Goal: Transaction & Acquisition: Obtain resource

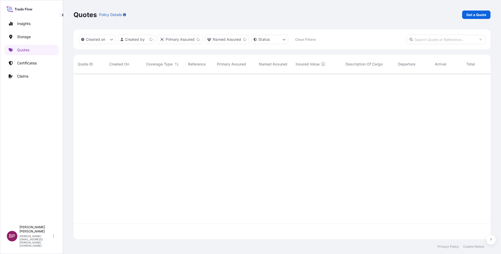
scroll to position [162, 411]
click at [482, 13] on p "Get a Quote" at bounding box center [476, 14] width 20 height 5
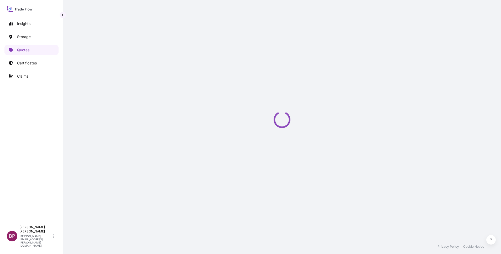
select select "Water"
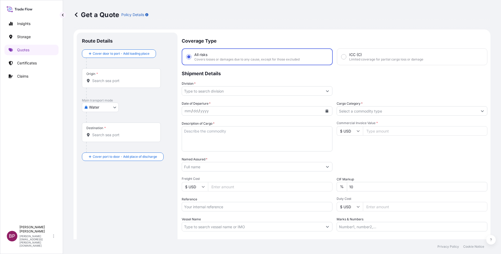
scroll to position [8, 0]
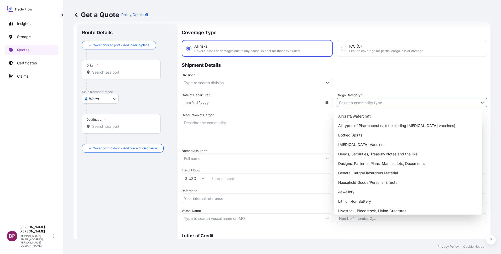
click at [481, 102] on icon "Show suggestions" at bounding box center [482, 102] width 3 height 3
click at [380, 171] on div "General Cargo/Hazardous Material" at bounding box center [408, 172] width 144 height 9
type input "General Cargo/Hazardous Material"
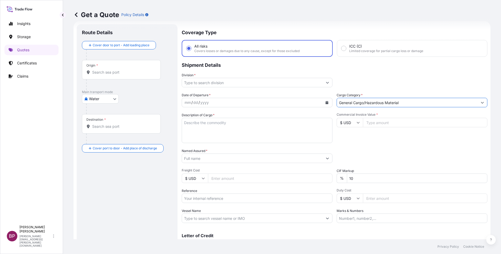
click at [323, 83] on button "Show suggestions" at bounding box center [327, 82] width 9 height 9
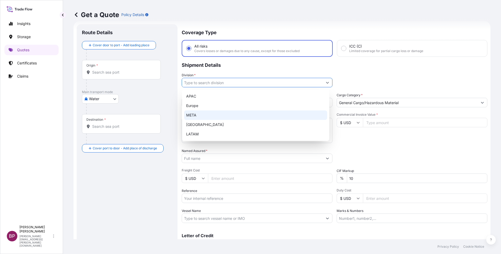
click at [203, 112] on div "META" at bounding box center [255, 114] width 143 height 9
type input "META"
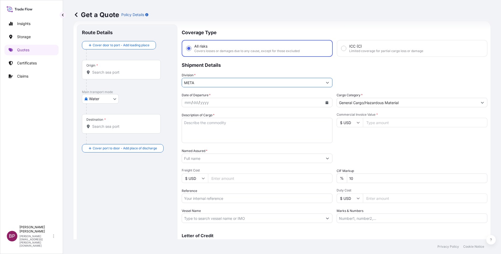
click at [380, 124] on input "Commercial Invoice Value *" at bounding box center [425, 122] width 125 height 9
paste input "1614667.5"
type input "1614667.5"
drag, startPoint x: 357, startPoint y: 179, endPoint x: 289, endPoint y: 178, distance: 67.8
click at [311, 176] on div "Date of Departure * mm / dd / yyyy Cargo Category * General Cargo/Hazardous Mat…" at bounding box center [335, 157] width 306 height 130
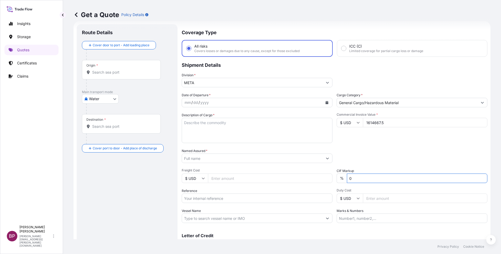
type input "0"
click at [385, 157] on div "Packing Category Type to search a container mode Please select a primary mode o…" at bounding box center [412, 155] width 151 height 15
click at [225, 132] on textarea "Description of Cargo *" at bounding box center [257, 130] width 151 height 25
paste textarea "Camera And Surveillance Radar"
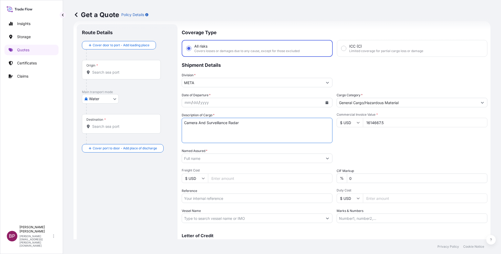
type textarea "Camera And Surveillance Radar"
click at [222, 200] on input "Reference" at bounding box center [257, 197] width 151 height 9
paste input "SSLS2240"
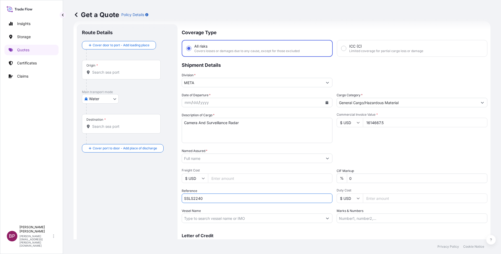
type input "SSLS2240"
click at [235, 158] on input "Named Assured *" at bounding box center [251, 157] width 138 height 9
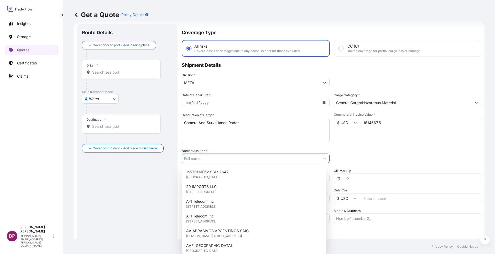
paste input "SRACO Information & Communication Technology"
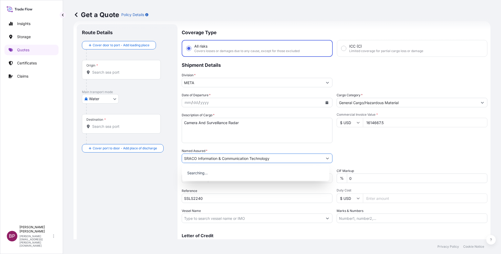
type input "SRACO Information & Communication Technology"
click at [326, 103] on icon "Calendar" at bounding box center [327, 102] width 3 height 3
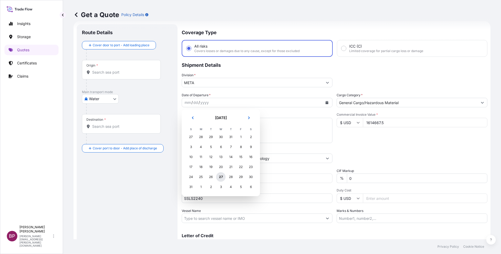
click at [221, 177] on div "27" at bounding box center [220, 176] width 9 height 9
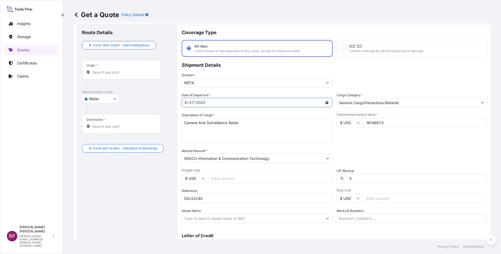
click at [112, 99] on body "Insights Storage Quotes Certificates Claims BP [PERSON_NAME] Kurian [EMAIL_ADDR…" at bounding box center [250, 127] width 501 height 254
click at [102, 111] on div "Air" at bounding box center [100, 112] width 33 height 9
click at [112, 101] on body "Insights Storage Quotes Certificates Claims BP [PERSON_NAME] Kurian [EMAIL_ADDR…" at bounding box center [250, 127] width 501 height 254
click at [100, 134] on span "Inland" at bounding box center [97, 133] width 11 height 5
select select "Inland"
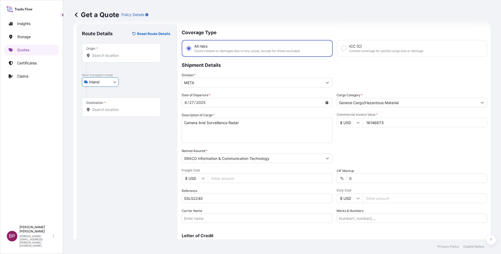
click at [114, 58] on div "Origin *" at bounding box center [121, 52] width 79 height 19
click at [114, 58] on input "Origin *" at bounding box center [123, 55] width 62 height 5
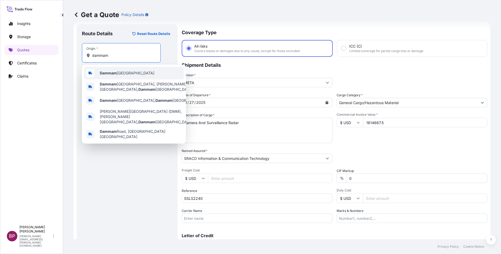
click at [124, 74] on span "Dammam [GEOGRAPHIC_DATA]" at bounding box center [127, 72] width 55 height 5
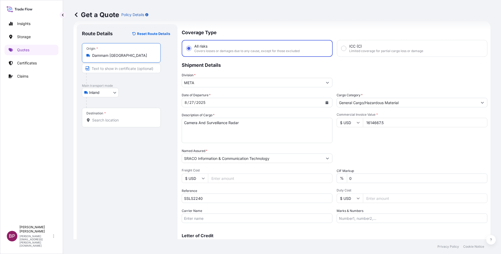
type input "Dammam [GEOGRAPHIC_DATA]"
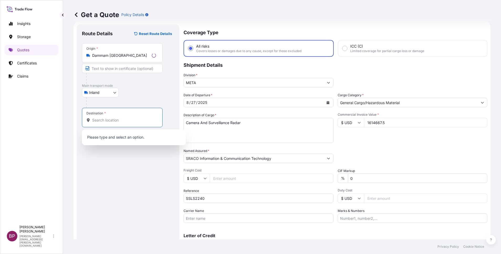
click at [109, 122] on input "Destination *" at bounding box center [124, 119] width 64 height 5
paste input "Al Duwadimi"
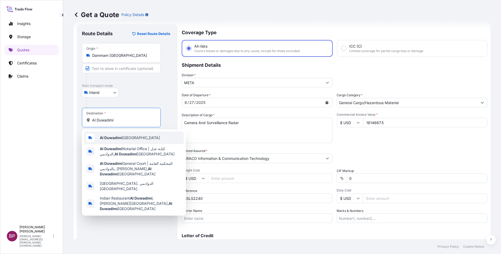
click at [136, 137] on span "Al Duwadimi [GEOGRAPHIC_DATA]" at bounding box center [130, 137] width 60 height 5
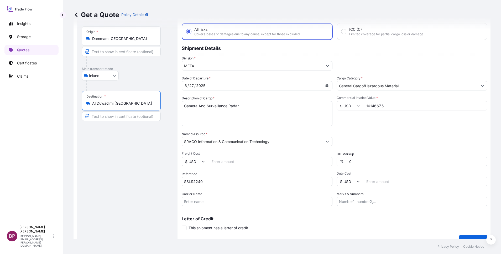
scroll to position [34, 0]
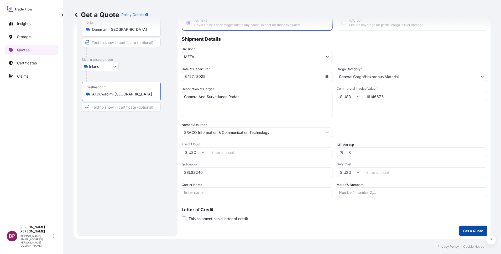
type input "Al Duwadimi [GEOGRAPHIC_DATA]"
click at [464, 230] on p "Get a Quote" at bounding box center [473, 230] width 20 height 5
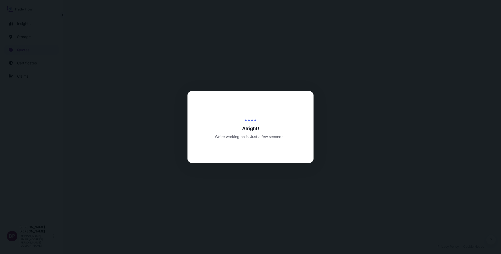
select select "Inland"
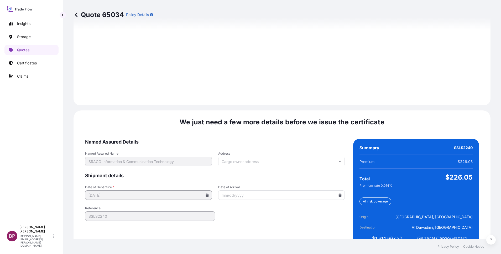
scroll to position [737, 0]
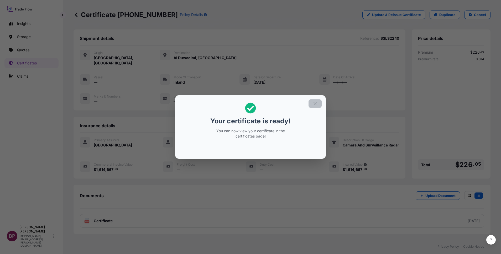
click at [316, 105] on icon "button" at bounding box center [315, 103] width 5 height 5
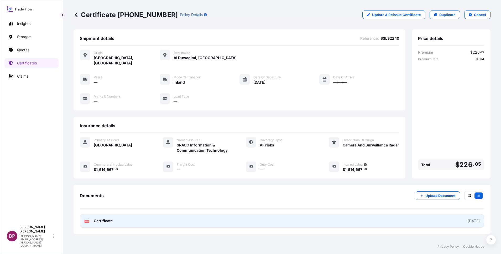
click at [108, 218] on span "Certificate" at bounding box center [103, 220] width 19 height 5
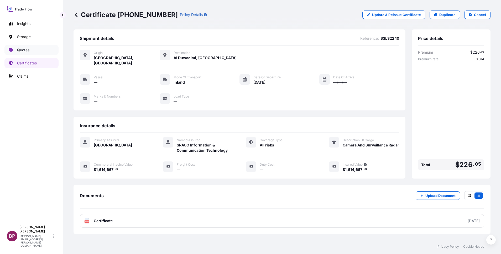
click at [27, 49] on p "Quotes" at bounding box center [23, 49] width 12 height 5
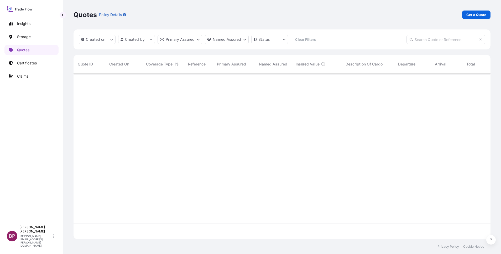
scroll to position [162, 411]
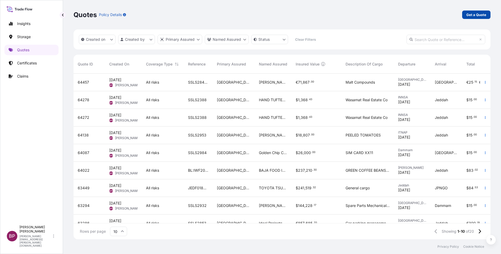
click at [478, 15] on p "Get a Quote" at bounding box center [476, 14] width 20 height 5
select select "Water"
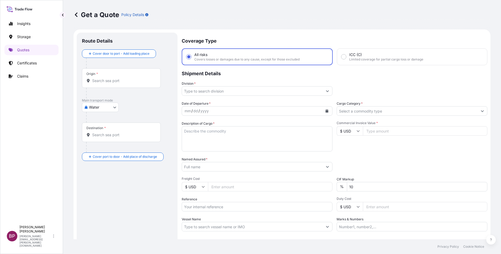
scroll to position [8, 0]
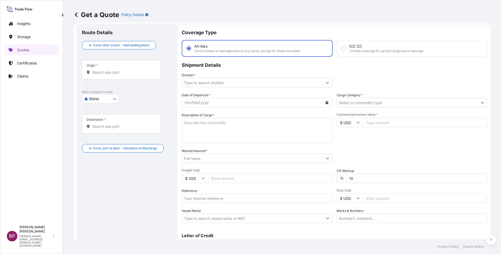
click at [357, 124] on icon at bounding box center [358, 122] width 3 height 3
drag, startPoint x: 349, startPoint y: 142, endPoint x: 383, endPoint y: 130, distance: 36.0
click at [350, 142] on div "€ EUR" at bounding box center [347, 137] width 22 height 10
type input "€ EUR"
click at [386, 123] on input "Commercial Invoice Value *" at bounding box center [425, 122] width 125 height 9
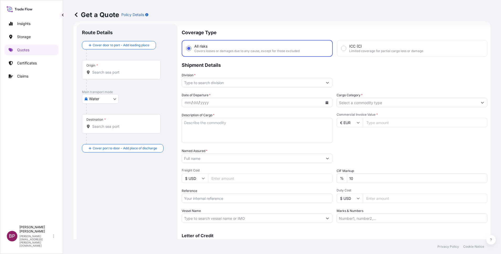
paste input "20659.95"
type input "20659.95"
drag, startPoint x: 363, startPoint y: 178, endPoint x: 290, endPoint y: 173, distance: 72.9
click at [292, 173] on div "Date of Departure * mm / dd / yyyy Cargo Category * Description of Cargo * Comm…" at bounding box center [335, 157] width 306 height 130
type input "0"
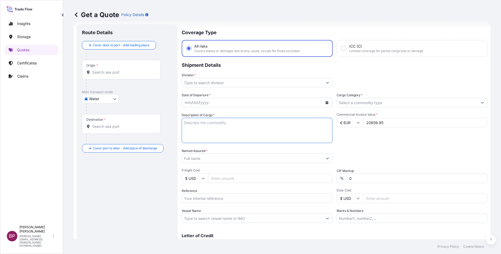
click at [229, 134] on textarea "Description of Cargo *" at bounding box center [257, 130] width 151 height 25
paste textarea "Jewelry"
type textarea "Jewelry"
click at [214, 198] on input "Reference" at bounding box center [257, 197] width 151 height 9
paste input "FVAS25/000025 SSLS3051"
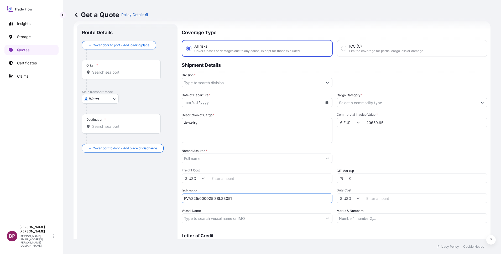
type input "FVAS25/000025 SSLS3051"
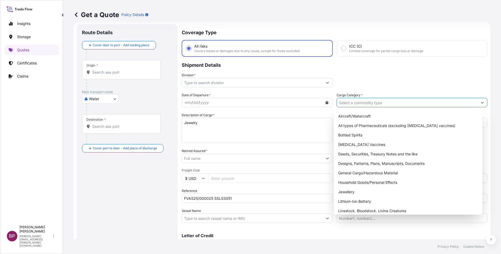
click at [481, 101] on icon "Show suggestions" at bounding box center [482, 102] width 3 height 3
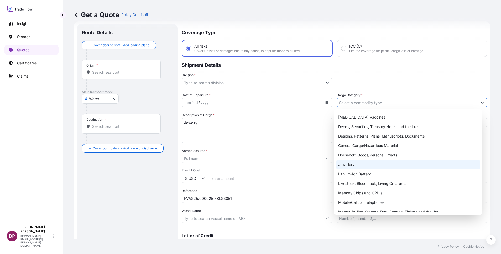
scroll to position [39, 0]
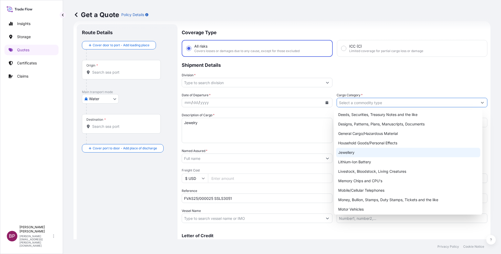
click at [371, 153] on div "Jewellery" at bounding box center [408, 152] width 144 height 9
type input "Jewellery"
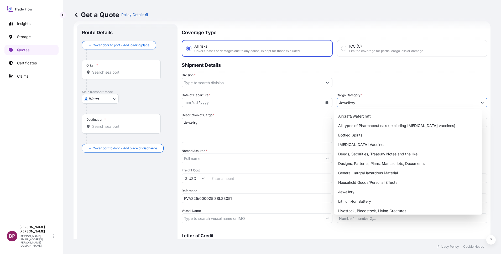
click at [287, 135] on textarea "Jewelry" at bounding box center [257, 130] width 151 height 25
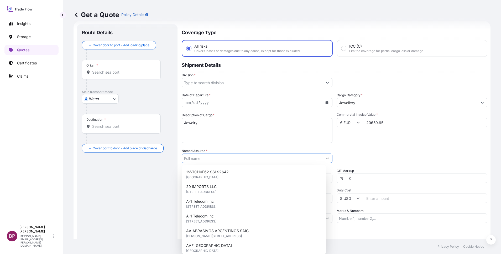
click at [246, 160] on input "Named Assured *" at bounding box center [252, 157] width 141 height 9
paste input "Tamkeen Franchises Trading Co."
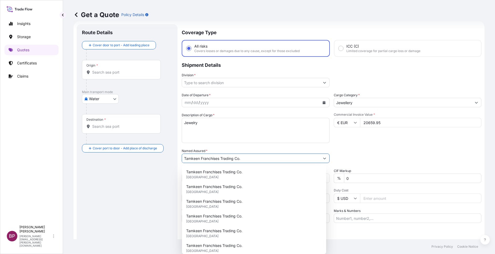
type input "Tamkeen Franchises Trading Co."
click at [376, 151] on div "Packing Category Type to search a container mode Please select a primary mode o…" at bounding box center [408, 155] width 148 height 15
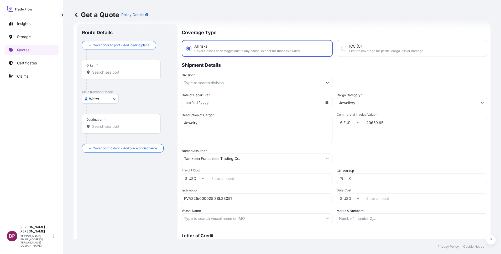
click at [326, 104] on icon "Calendar" at bounding box center [327, 102] width 3 height 3
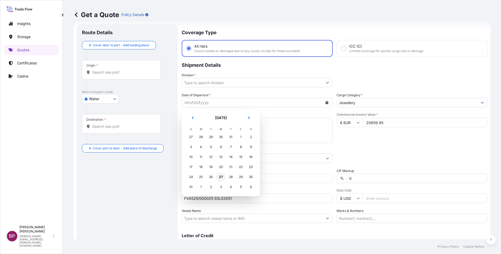
click at [221, 175] on div "27" at bounding box center [220, 176] width 9 height 9
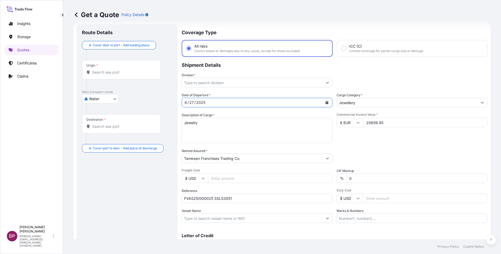
click at [324, 85] on button "Show suggestions" at bounding box center [327, 82] width 9 height 9
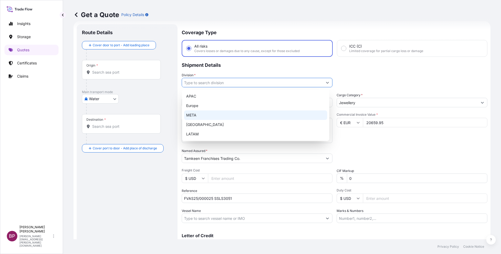
click at [204, 115] on div "META" at bounding box center [255, 114] width 143 height 9
type input "META"
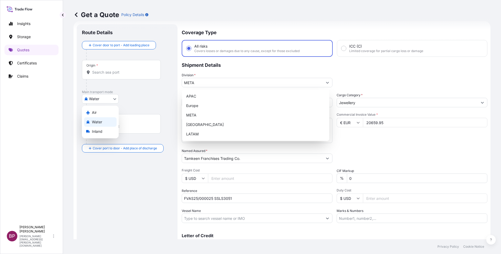
click at [112, 99] on body "5 options available. 5 options available. Insights Storage Quotes Certificates …" at bounding box center [250, 127] width 501 height 254
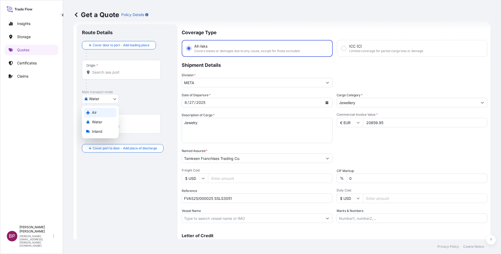
click at [96, 113] on span "Air" at bounding box center [94, 112] width 5 height 5
select select "Air"
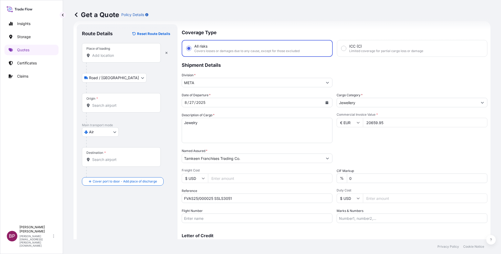
click at [108, 58] on div "Place of loading" at bounding box center [121, 52] width 79 height 19
click at [108, 58] on input "Place of loading" at bounding box center [123, 55] width 62 height 5
paste input "Etxebarri"
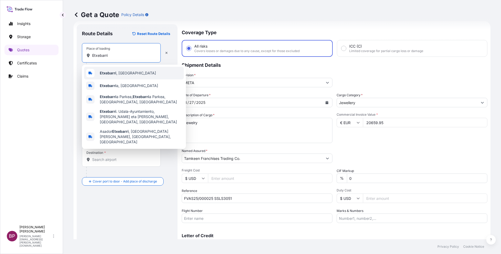
click at [125, 73] on span "Etxebarri , [GEOGRAPHIC_DATA]" at bounding box center [128, 72] width 56 height 5
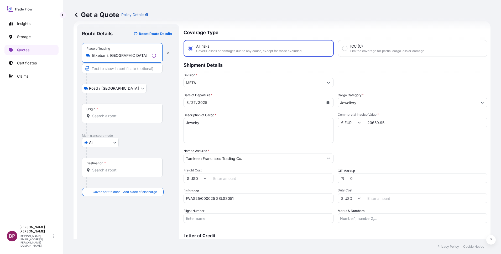
type input "Etxebarri, [GEOGRAPHIC_DATA]"
click at [107, 116] on input "Origin *" at bounding box center [124, 115] width 64 height 5
paste input "Etxebarri"
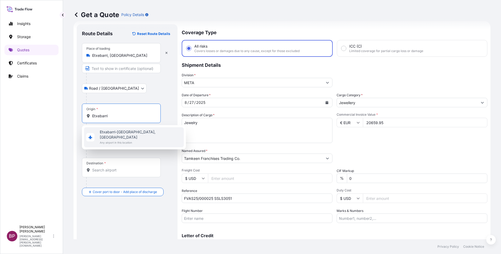
click at [128, 140] on span "Any airport in this location" at bounding box center [141, 142] width 82 height 5
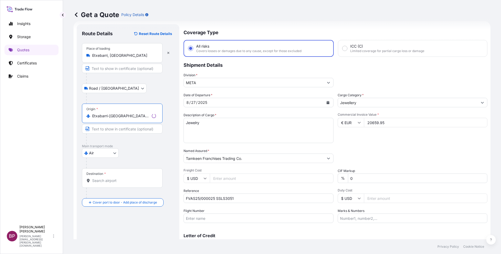
type input "Etxabarri-[GEOGRAPHIC_DATA], [GEOGRAPHIC_DATA]"
click at [125, 182] on input "Destination *" at bounding box center [124, 180] width 64 height 5
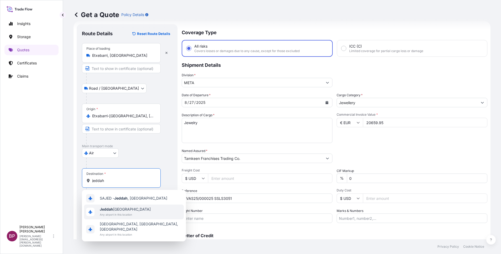
click at [126, 212] on span "Any airport in this location" at bounding box center [125, 214] width 51 height 5
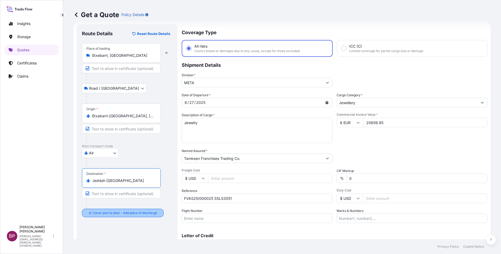
type input "Jeddah [GEOGRAPHIC_DATA]"
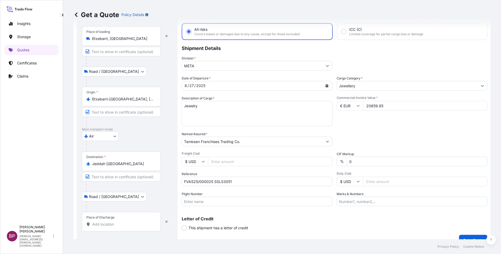
scroll to position [34, 0]
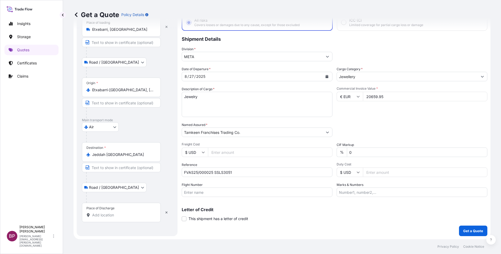
click at [132, 215] on input "Place of Discharge" at bounding box center [123, 214] width 62 height 5
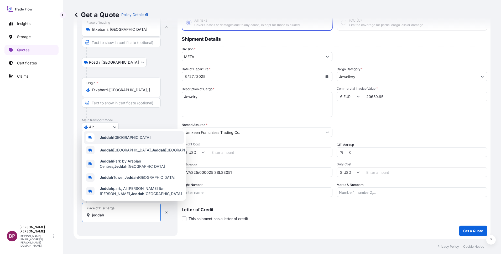
click at [127, 137] on span "Jeddah [GEOGRAPHIC_DATA]" at bounding box center [125, 137] width 51 height 5
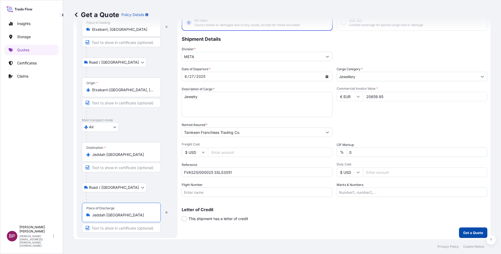
type input "Jeddah [GEOGRAPHIC_DATA]"
click at [464, 232] on p "Get a Quote" at bounding box center [473, 232] width 20 height 5
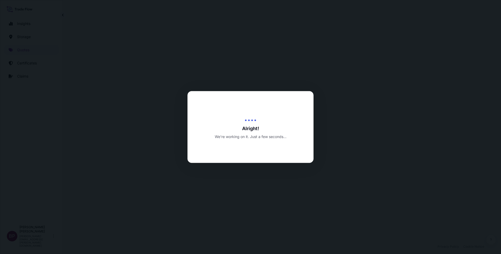
select select "Road / [GEOGRAPHIC_DATA]"
select select "Air"
select select "Road / [GEOGRAPHIC_DATA]"
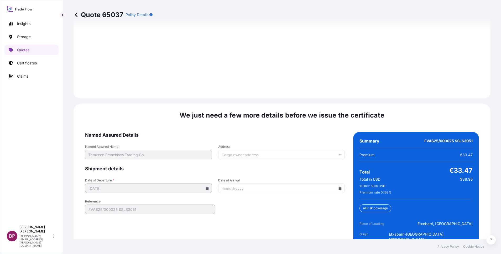
scroll to position [806, 0]
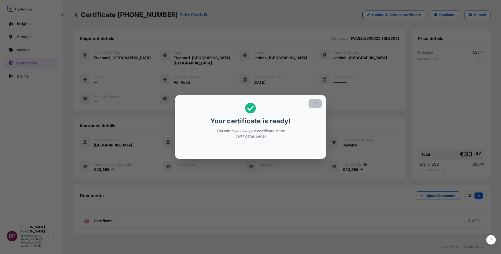
click at [313, 104] on icon "button" at bounding box center [315, 103] width 5 height 5
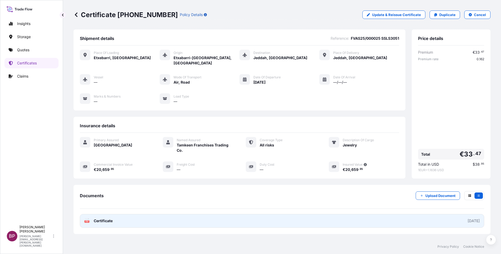
click at [111, 218] on span "Certificate" at bounding box center [103, 220] width 19 height 5
